Goal: Find specific page/section: Find specific page/section

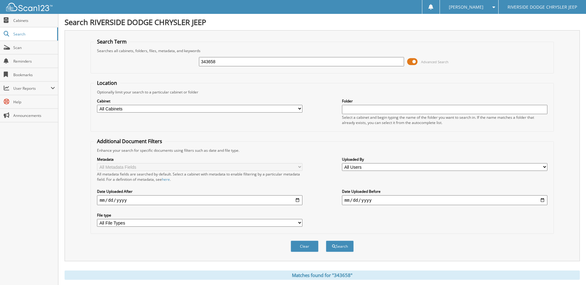
click at [240, 61] on input "343658" at bounding box center [301, 61] width 205 height 9
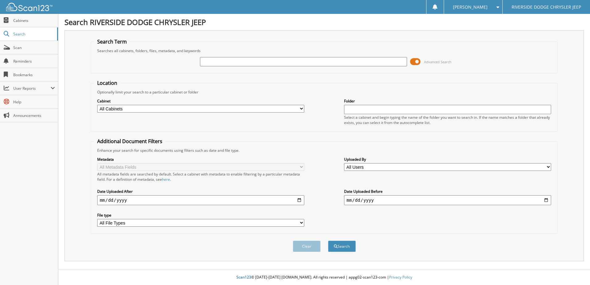
click at [236, 60] on input "text" at bounding box center [303, 61] width 207 height 9
type input "355399"
click at [328, 241] on button "Search" at bounding box center [342, 246] width 28 height 11
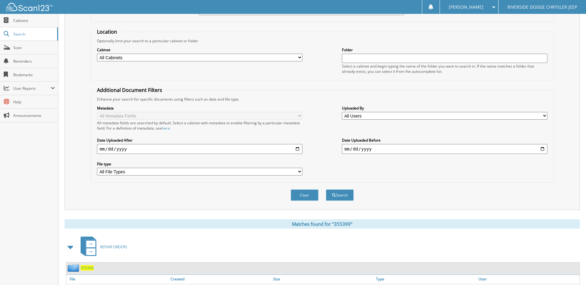
scroll to position [84, 0]
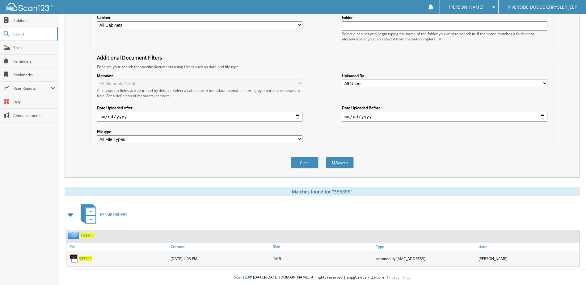
click at [86, 257] on span "355399" at bounding box center [85, 258] width 13 height 5
